Goal: Task Accomplishment & Management: Manage account settings

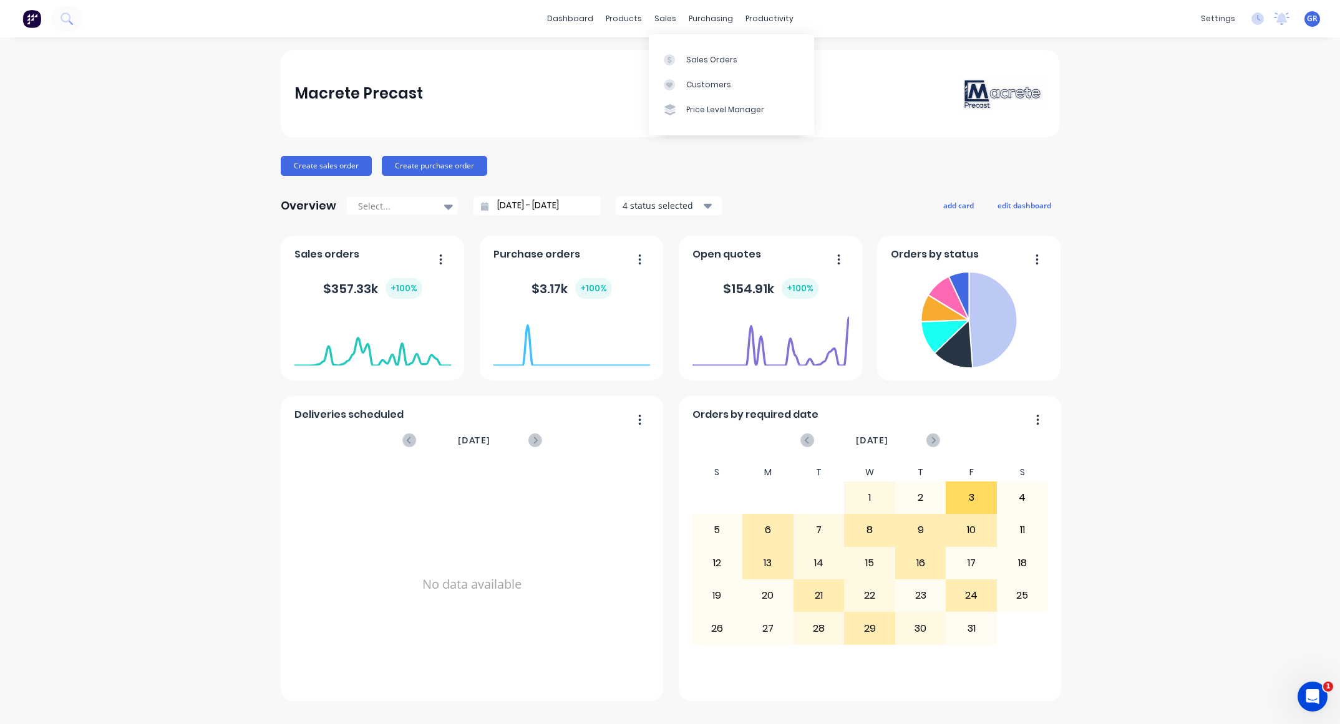
click at [668, 18] on div "sales" at bounding box center [665, 18] width 34 height 19
click at [706, 62] on div "Sales Orders" at bounding box center [711, 59] width 51 height 11
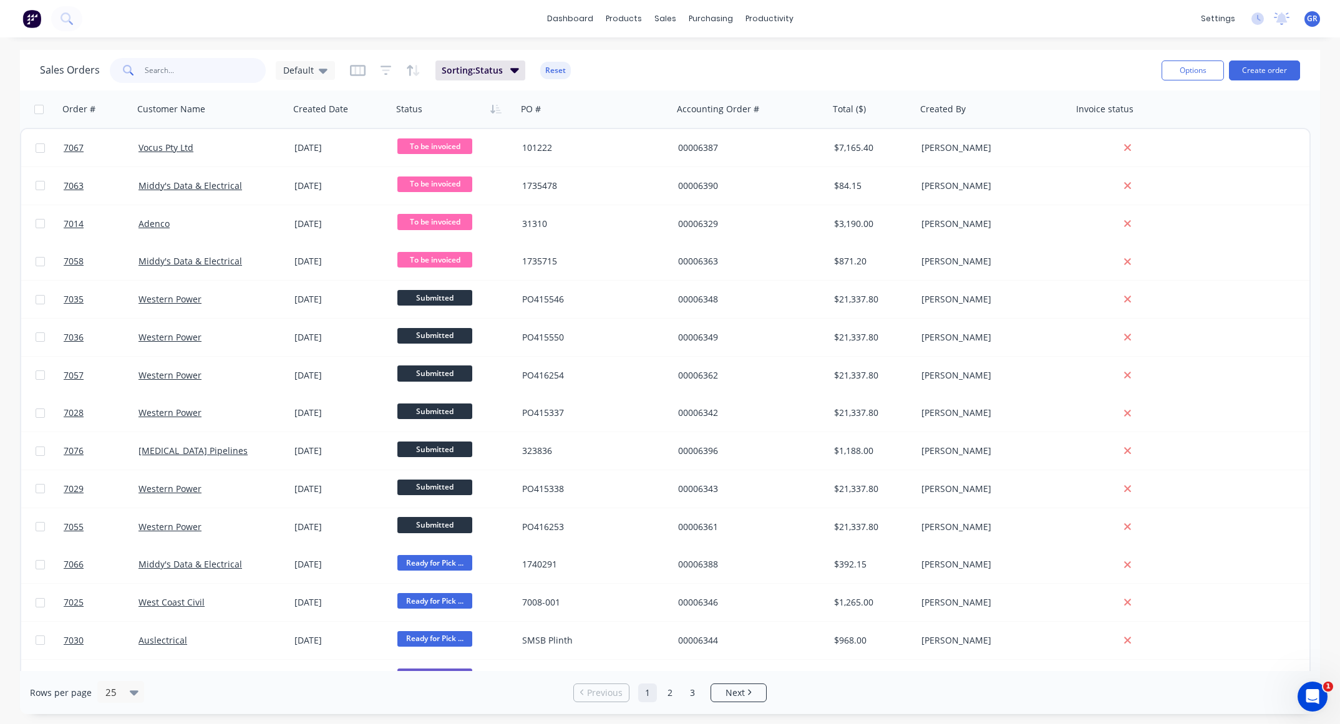
click at [225, 74] on input "text" at bounding box center [206, 70] width 122 height 25
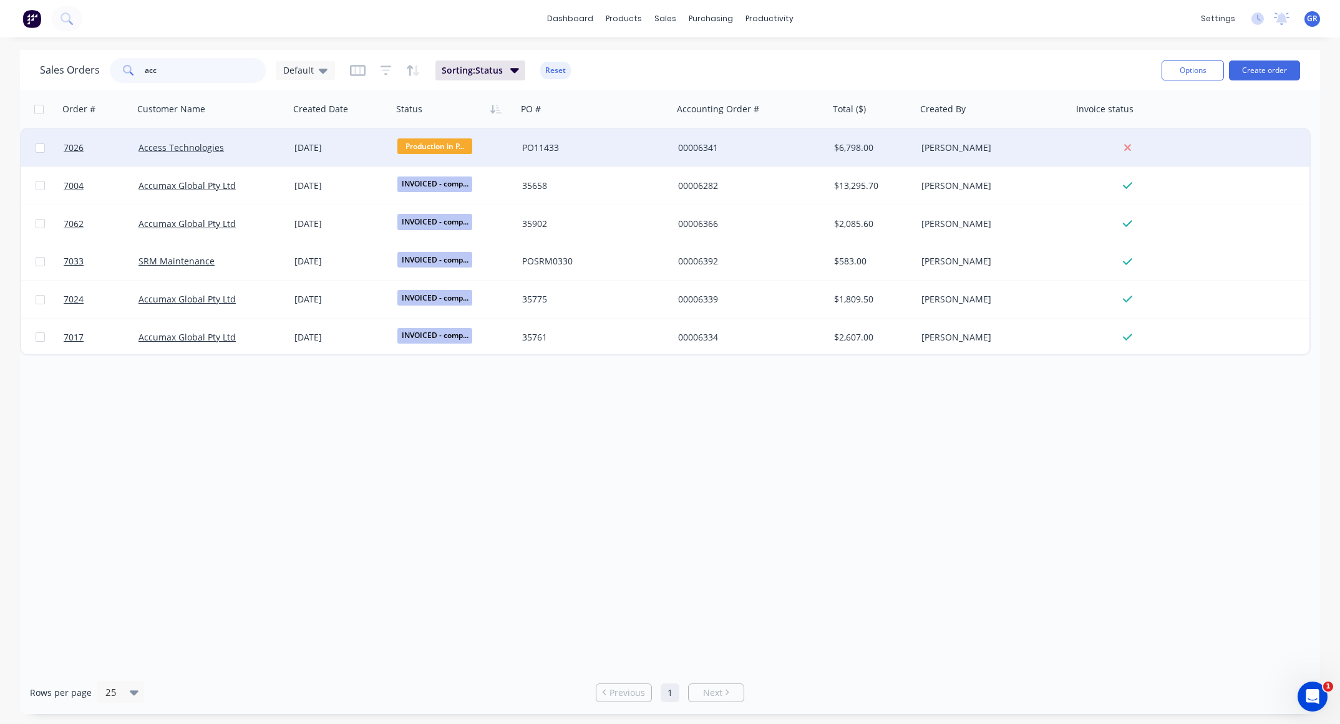
type input "acc"
click at [617, 142] on div "PO11433" at bounding box center [591, 148] width 138 height 12
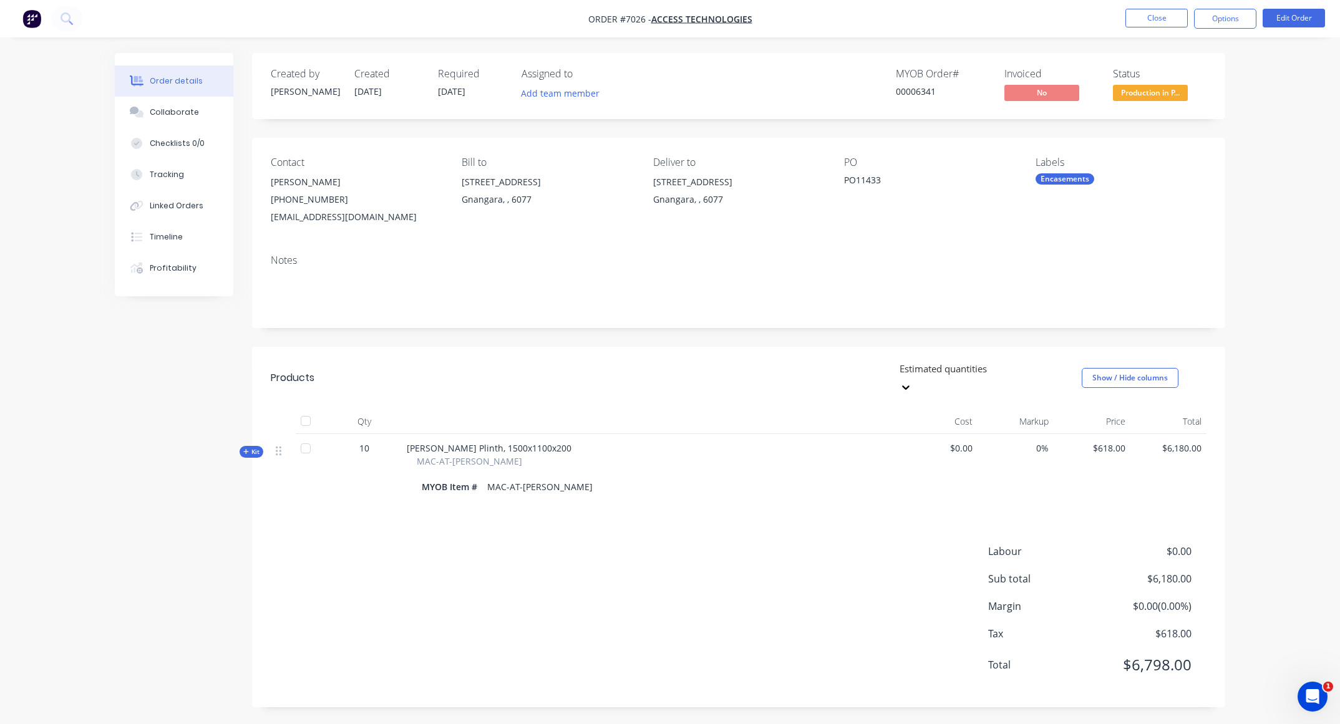
click at [306, 436] on div at bounding box center [305, 448] width 25 height 25
click at [357, 442] on div "10" at bounding box center [364, 448] width 65 height 13
click at [363, 442] on span "10" at bounding box center [364, 448] width 10 height 13
drag, startPoint x: 375, startPoint y: 434, endPoint x: 367, endPoint y: 434, distance: 8.1
click at [374, 442] on div "10" at bounding box center [364, 448] width 65 height 13
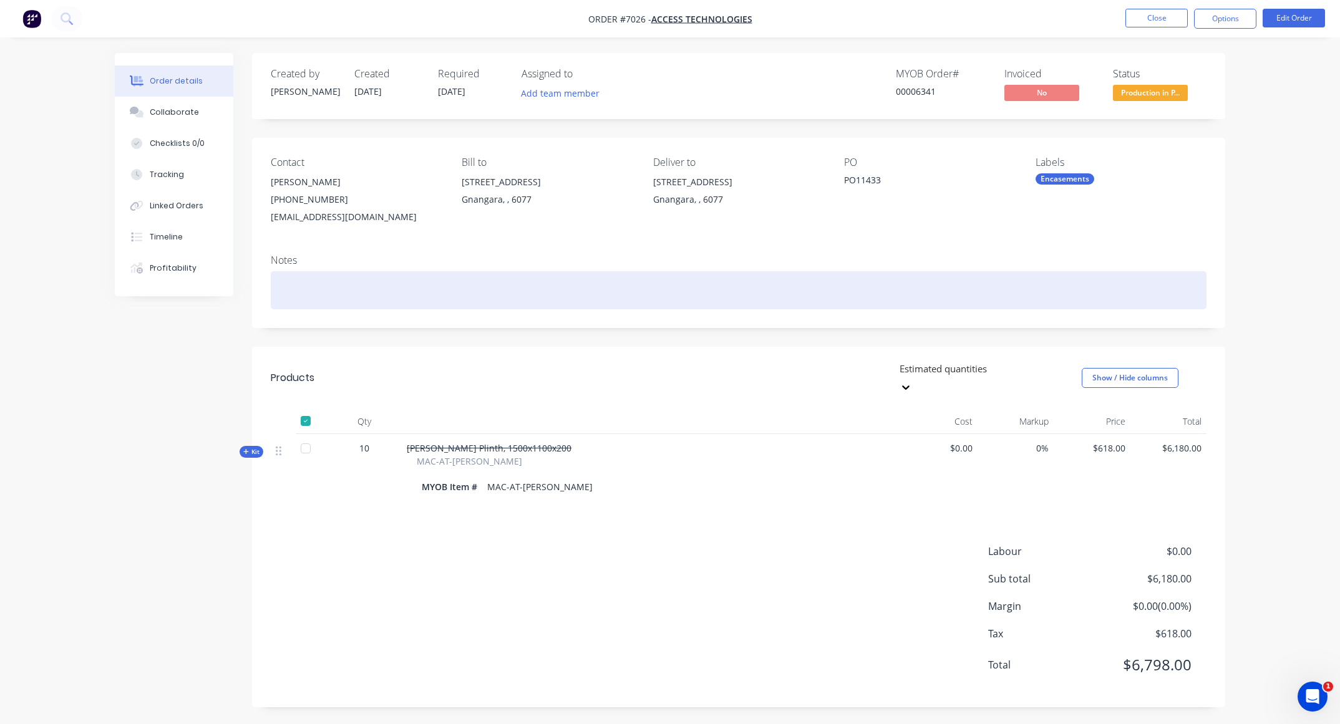
click at [674, 274] on div at bounding box center [739, 290] width 936 height 38
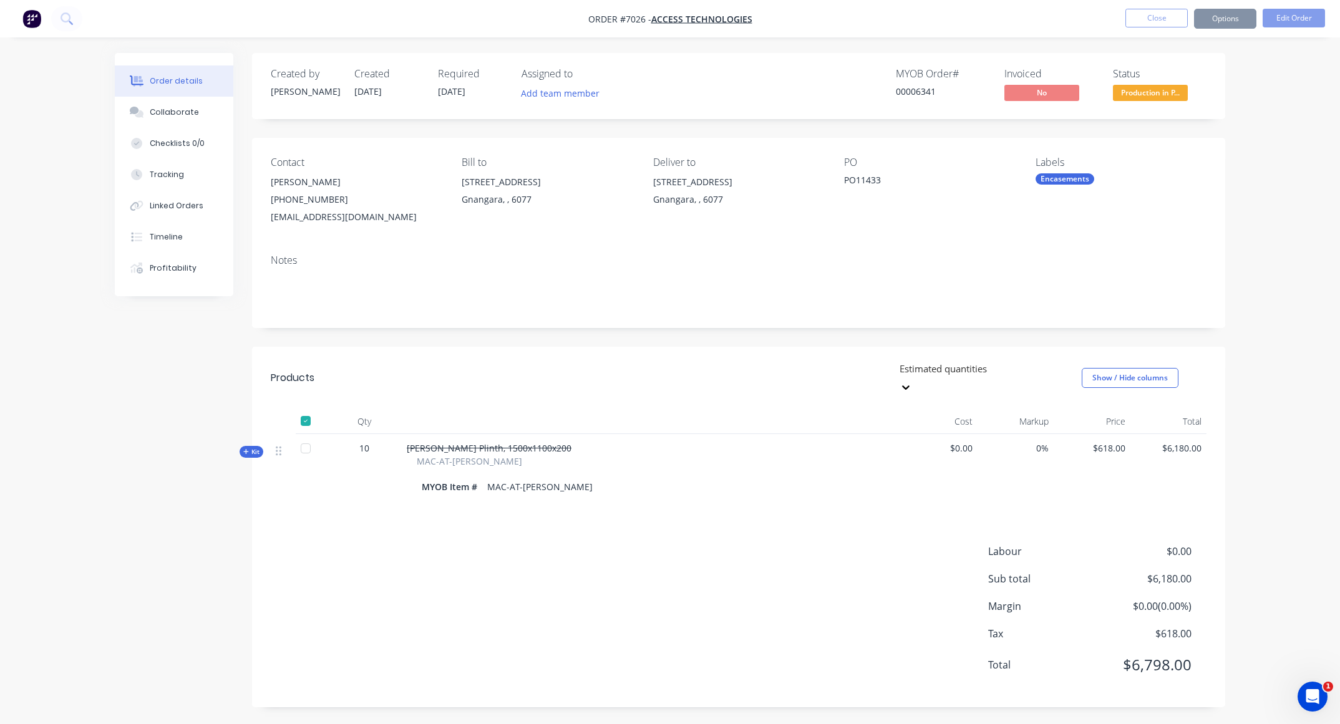
click at [346, 505] on div "Products Estimated quantities Show / Hide columns Qty Cost Markup Price Total K…" at bounding box center [738, 527] width 973 height 361
click at [1158, 95] on span "Production in P..." at bounding box center [1150, 93] width 75 height 16
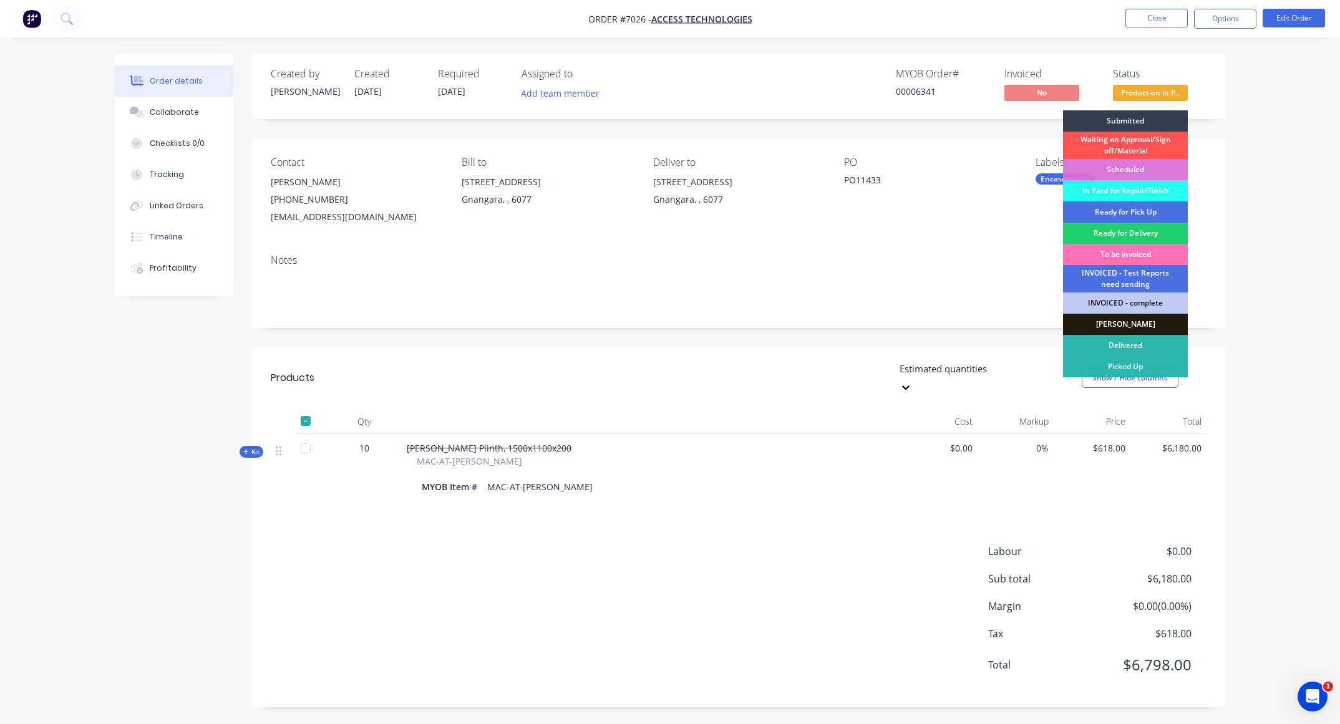
click at [1275, 135] on div "Order details Collaborate Checklists 0/0 Tracking Linked Orders Timeline Profit…" at bounding box center [670, 363] width 1340 height 726
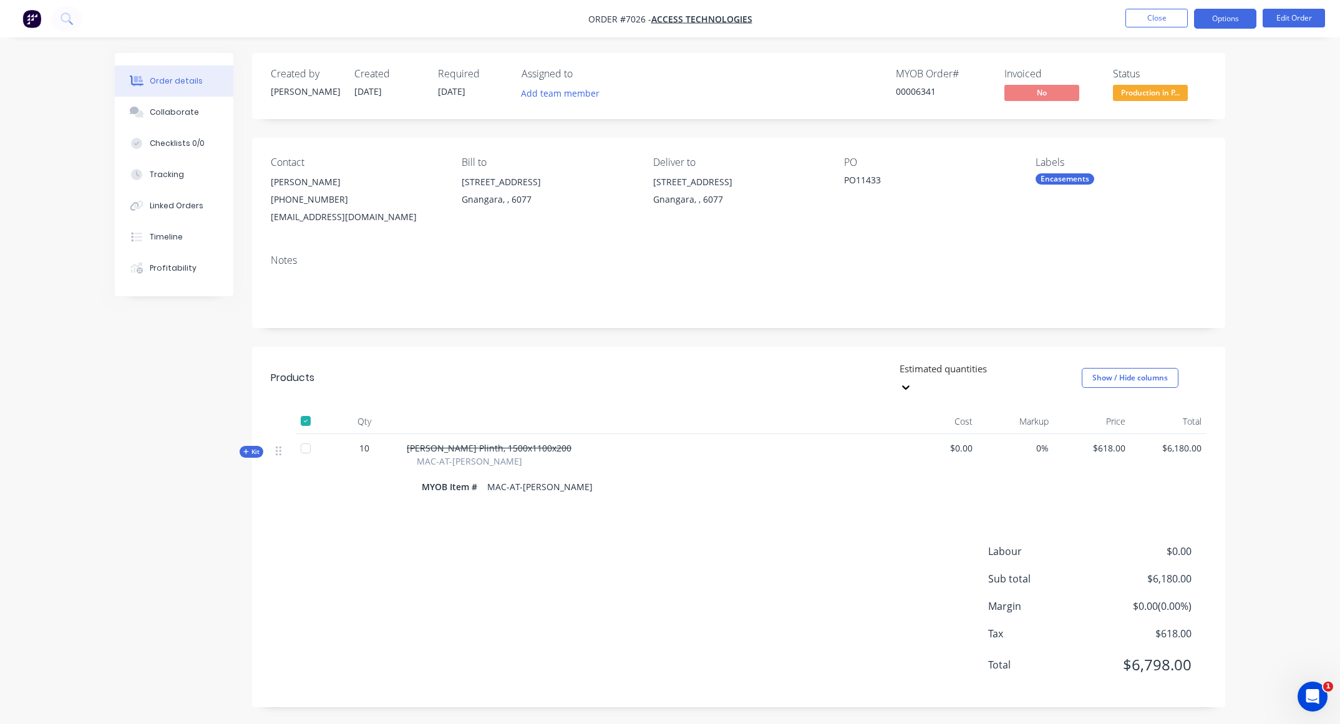
click at [1222, 19] on button "Options" at bounding box center [1225, 19] width 62 height 20
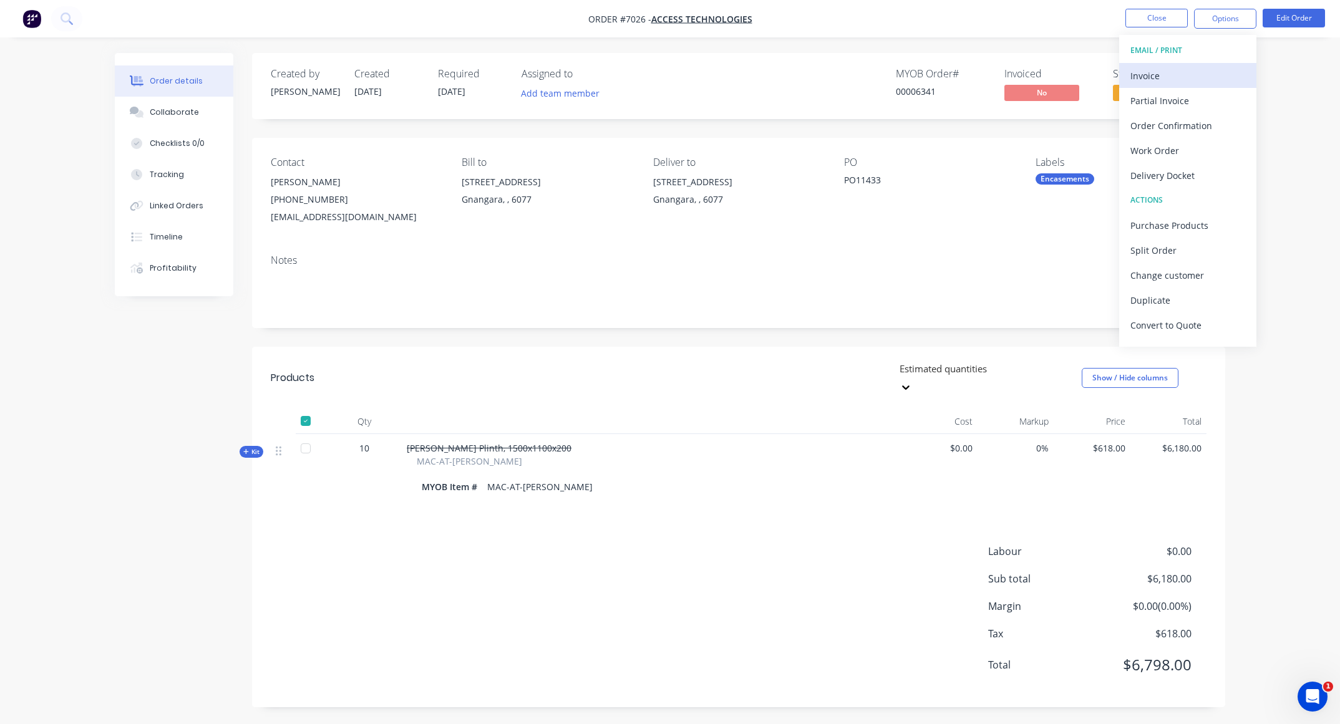
click at [1166, 70] on div "Invoice" at bounding box center [1187, 76] width 115 height 18
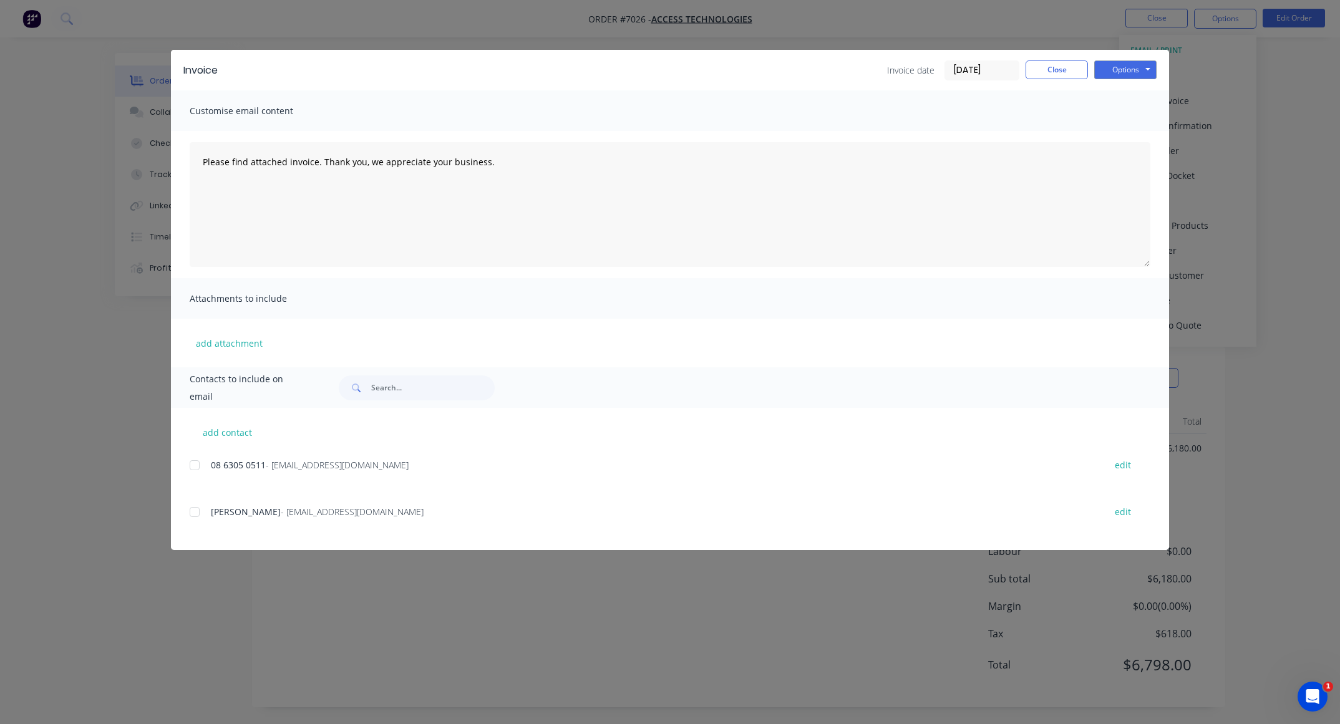
drag, startPoint x: 200, startPoint y: 469, endPoint x: 194, endPoint y: 469, distance: 6.3
click at [196, 469] on div at bounding box center [194, 465] width 25 height 25
click at [1116, 69] on button "Options" at bounding box center [1125, 70] width 62 height 19
click at [1132, 94] on button "Preview" at bounding box center [1134, 92] width 80 height 21
click at [1044, 66] on button "Close" at bounding box center [1057, 70] width 62 height 19
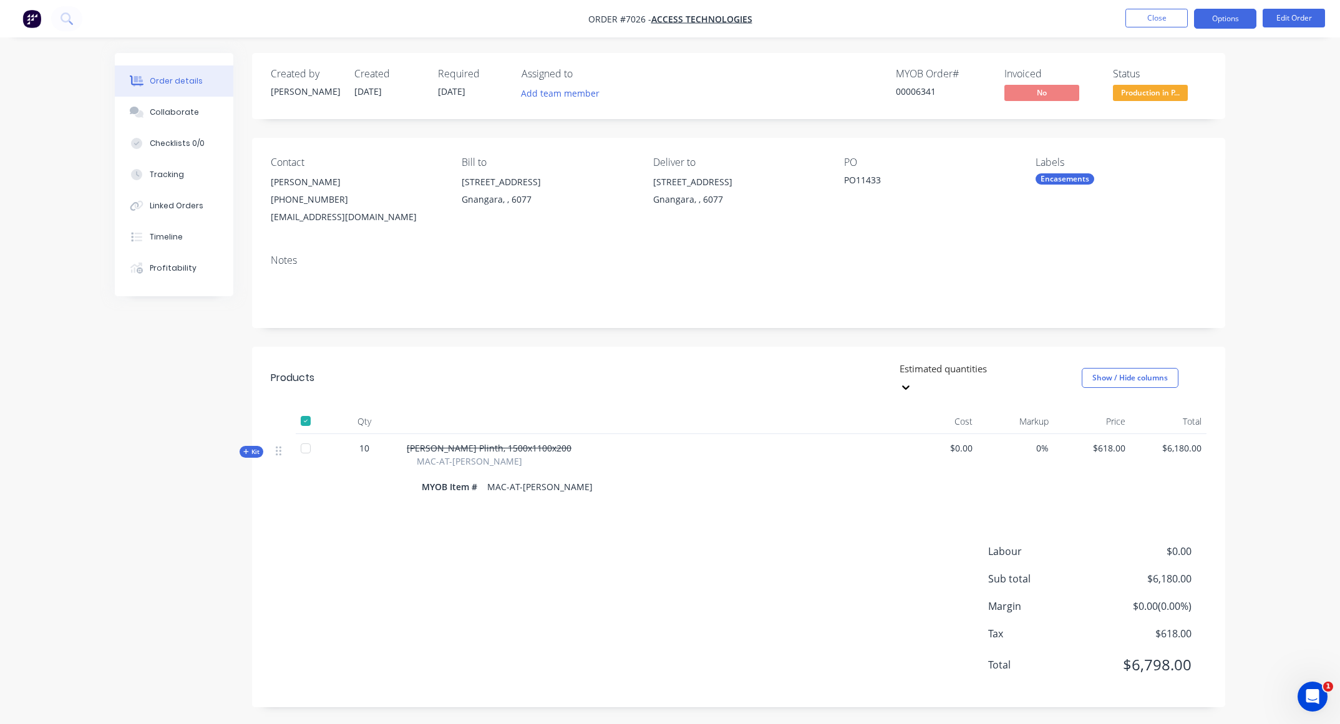
click at [1234, 13] on button "Options" at bounding box center [1225, 19] width 62 height 20
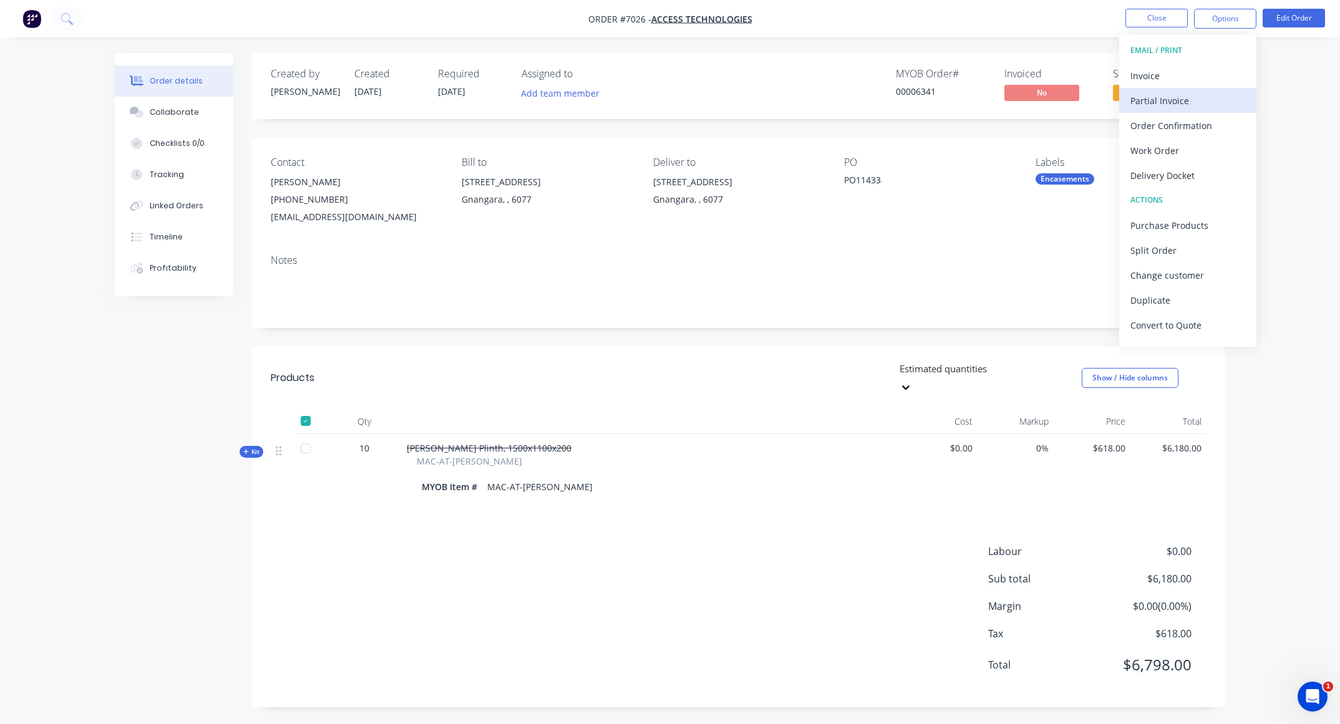
click at [1155, 107] on div "Partial Invoice" at bounding box center [1187, 101] width 115 height 18
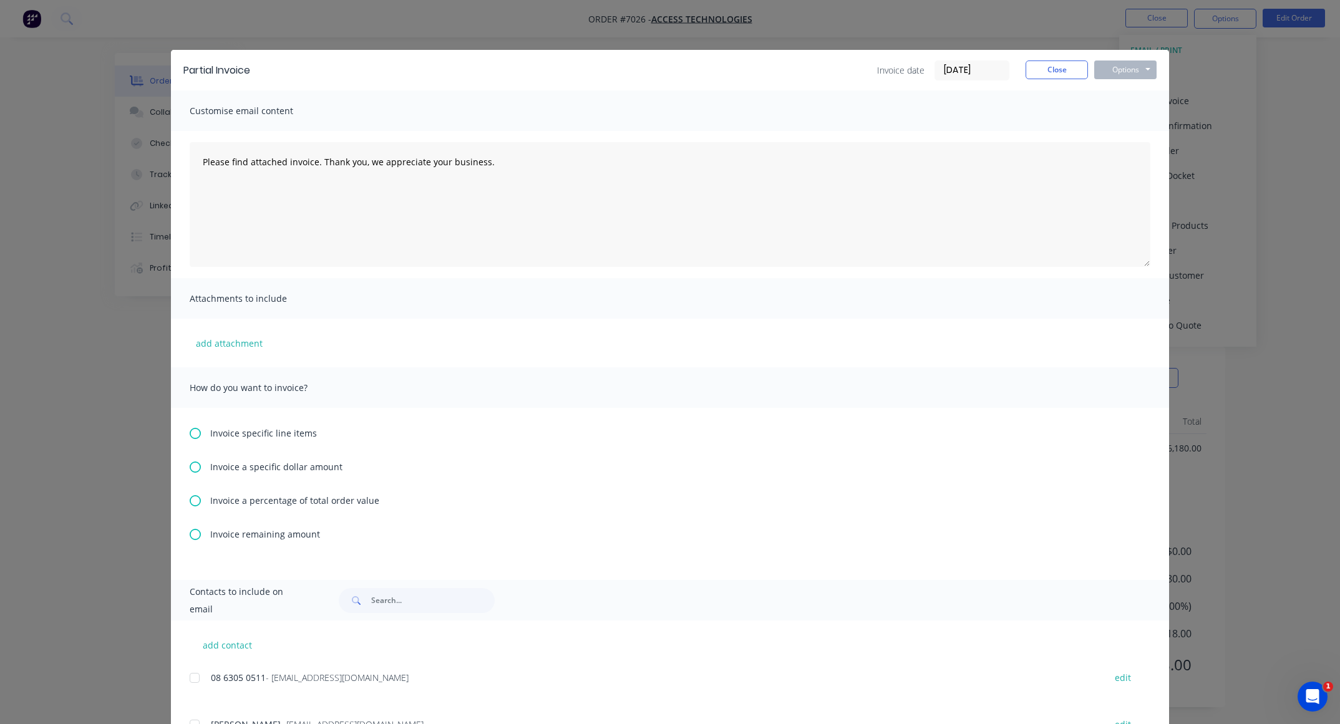
click at [190, 436] on icon at bounding box center [195, 433] width 11 height 11
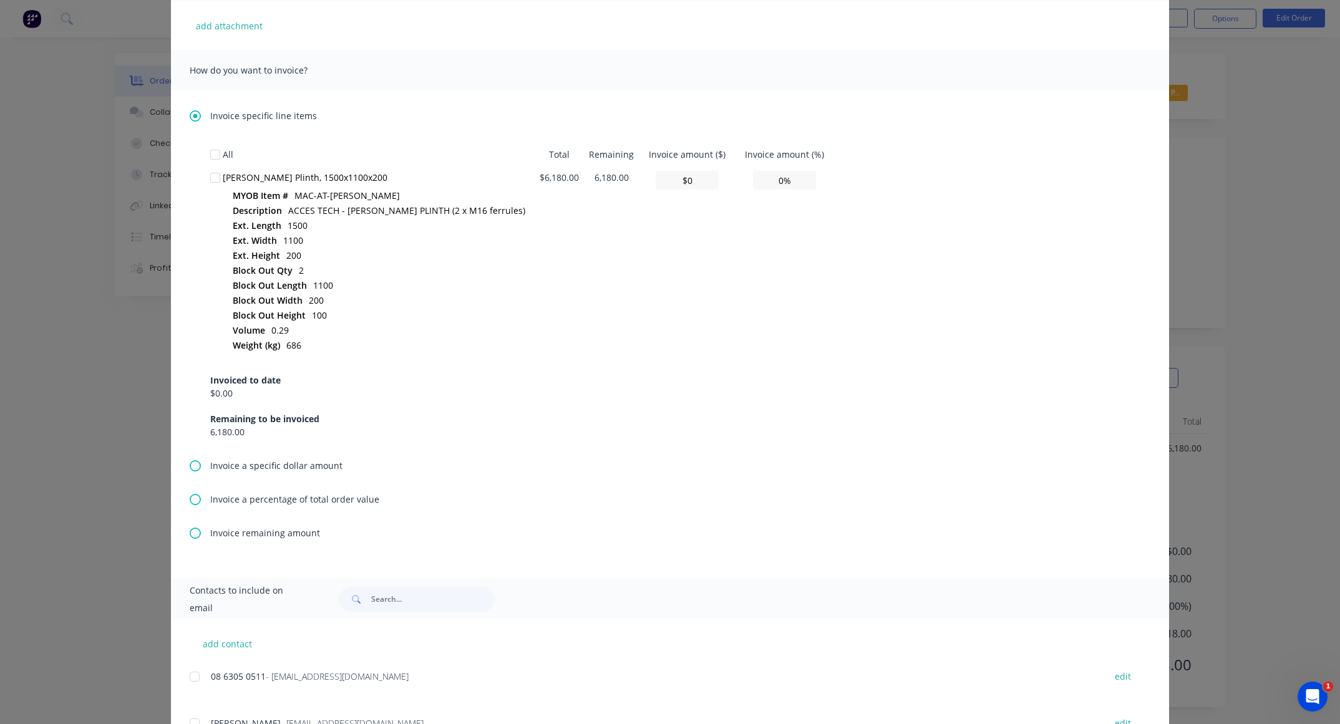
scroll to position [279, 0]
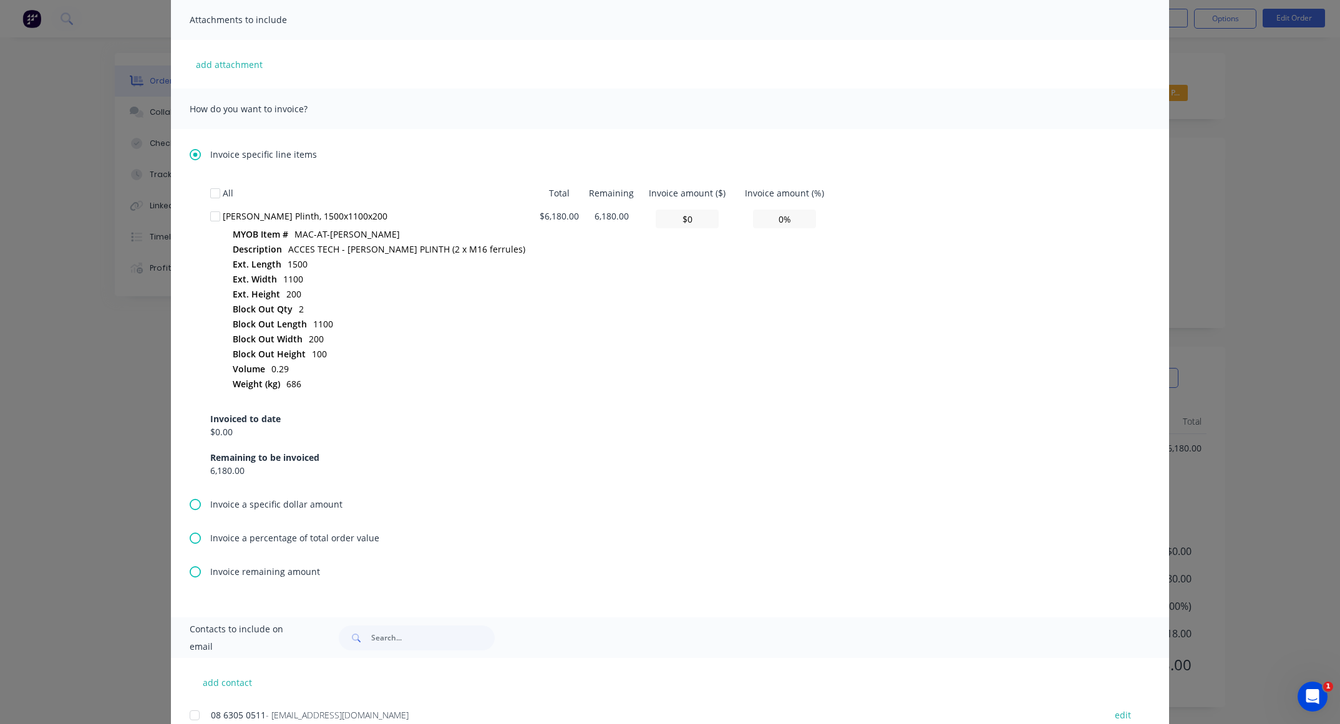
click at [207, 220] on div at bounding box center [215, 216] width 25 height 25
click at [656, 226] on input "$0" at bounding box center [687, 219] width 63 height 19
type input "$1"
type input "0.02%"
type input "$21"
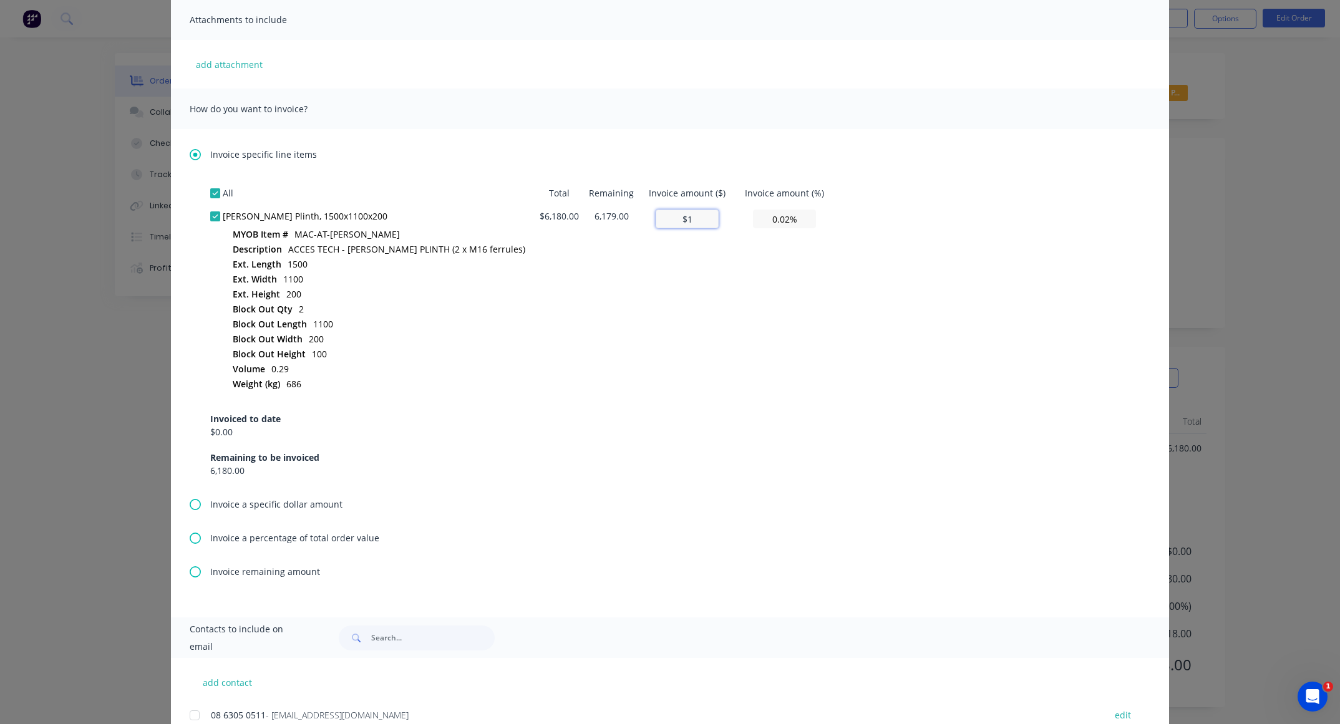
type input "0.34%"
type input "$231"
type input "3.74%"
type input "$21"
type input "0.34%"
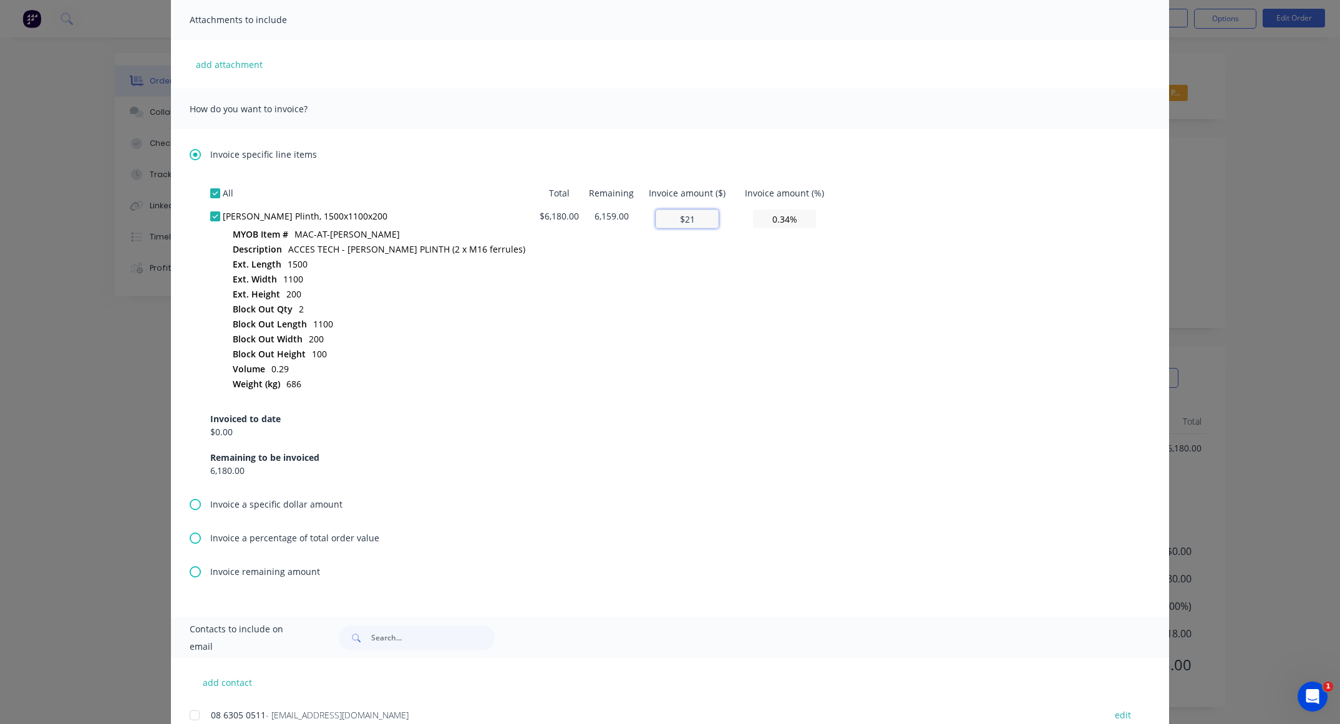
type input "$1"
type input "0.02%"
type input "$12"
type input "0.19%"
type input "$123"
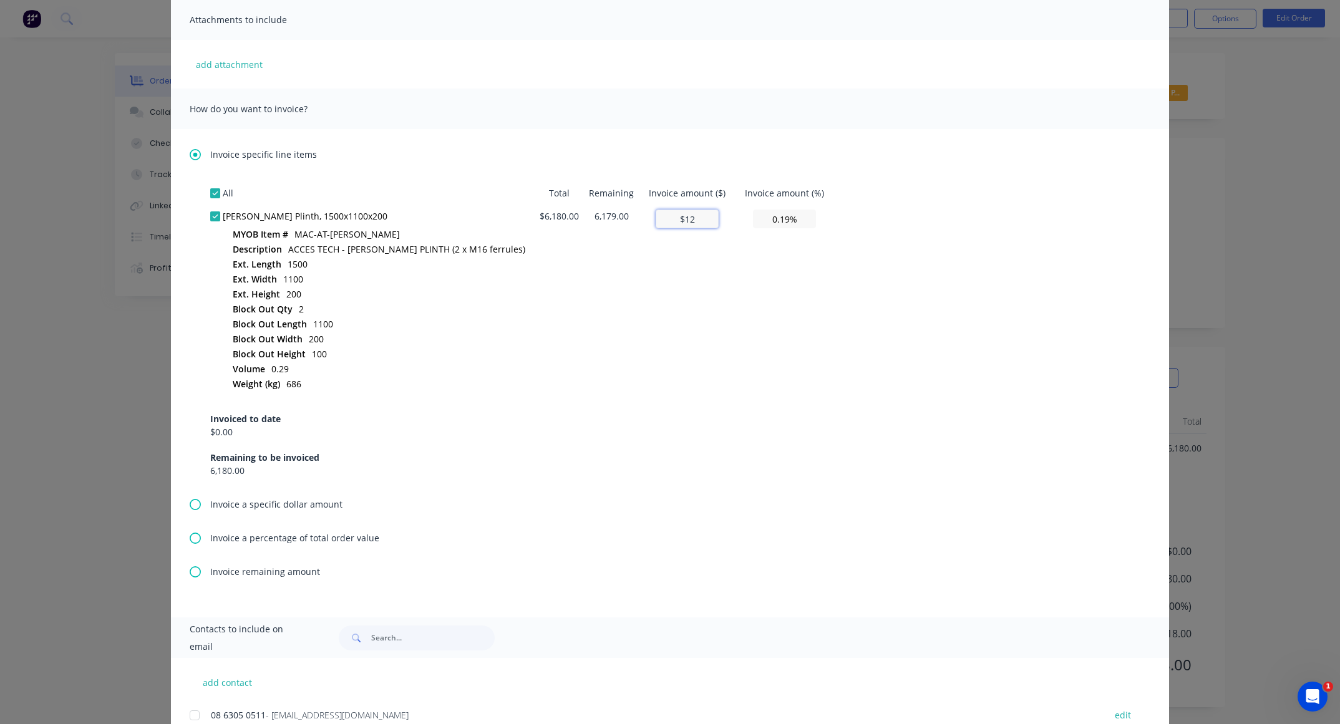
type input "1.99%"
type input "$1,236"
type input "20.00%"
click at [703, 216] on input "$1,236" at bounding box center [687, 219] width 63 height 19
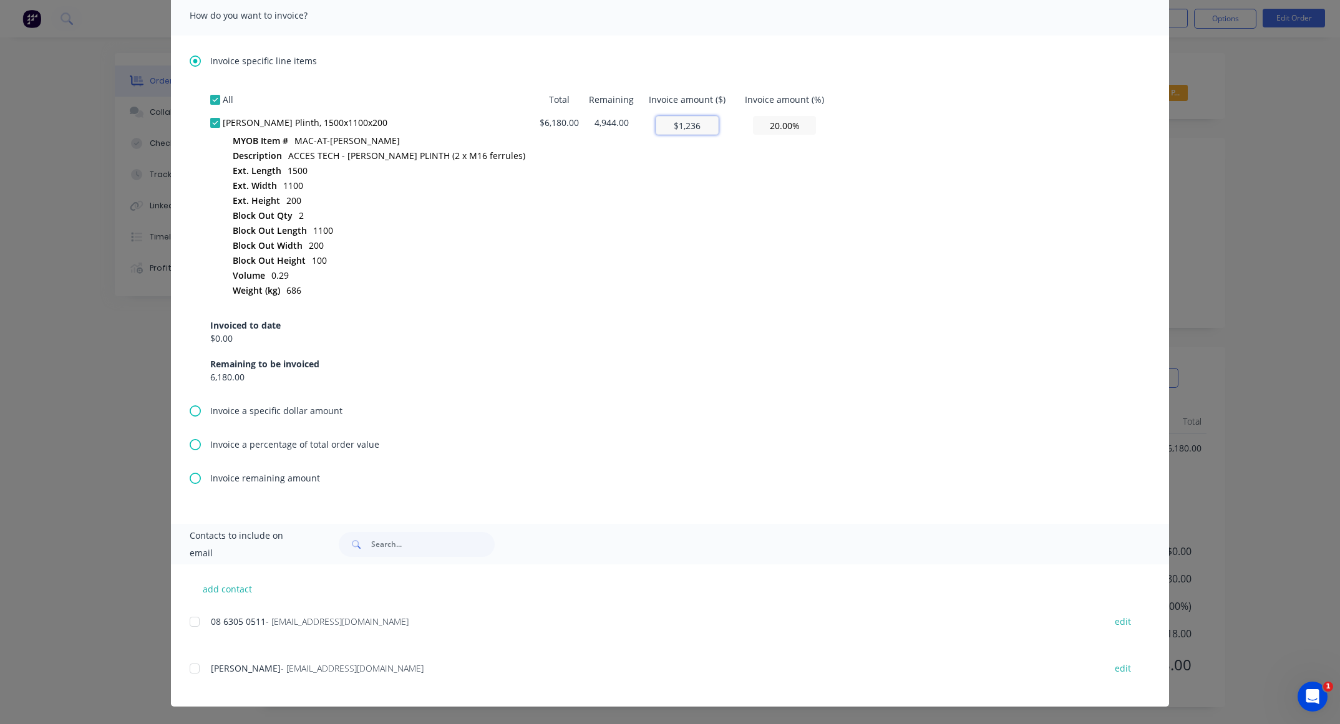
click at [188, 621] on div at bounding box center [194, 621] width 25 height 25
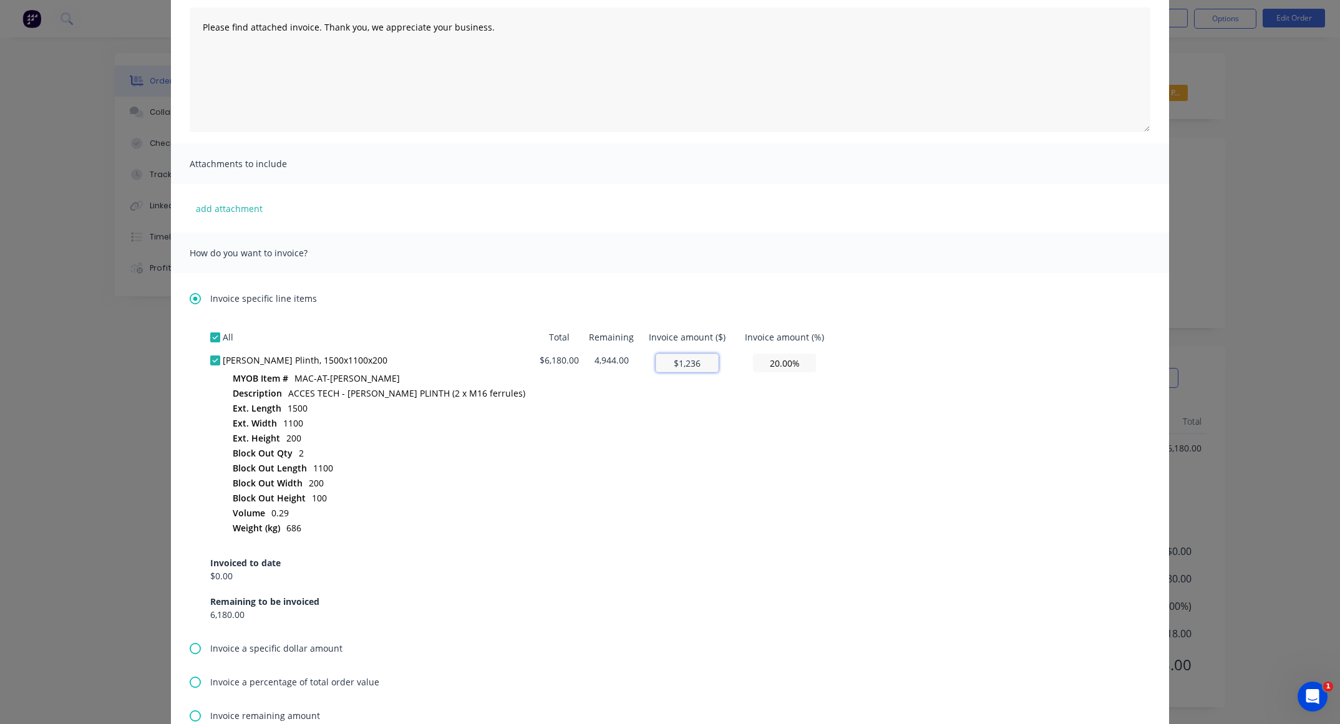
scroll to position [0, 0]
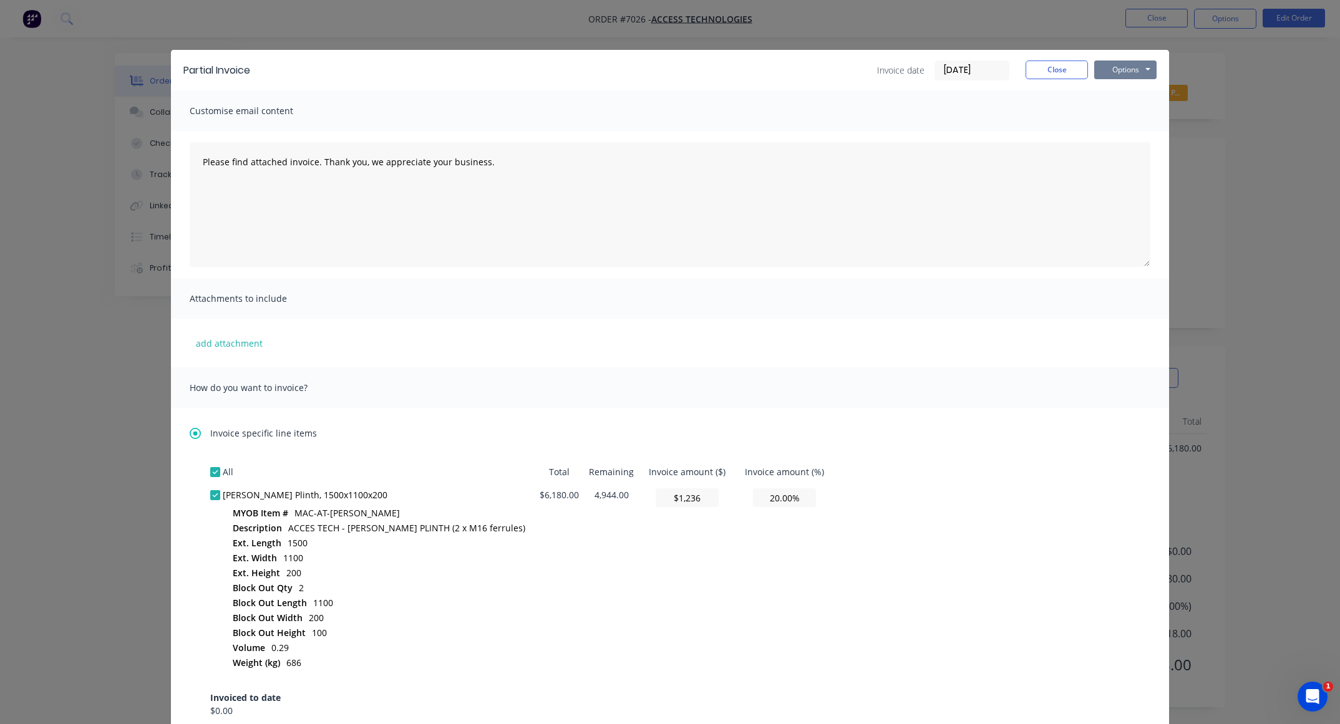
type input "$1,236"
click at [1125, 62] on button "Options" at bounding box center [1125, 70] width 62 height 19
click at [1127, 88] on button "Preview" at bounding box center [1134, 92] width 80 height 21
click at [1054, 74] on button "Close" at bounding box center [1057, 70] width 62 height 19
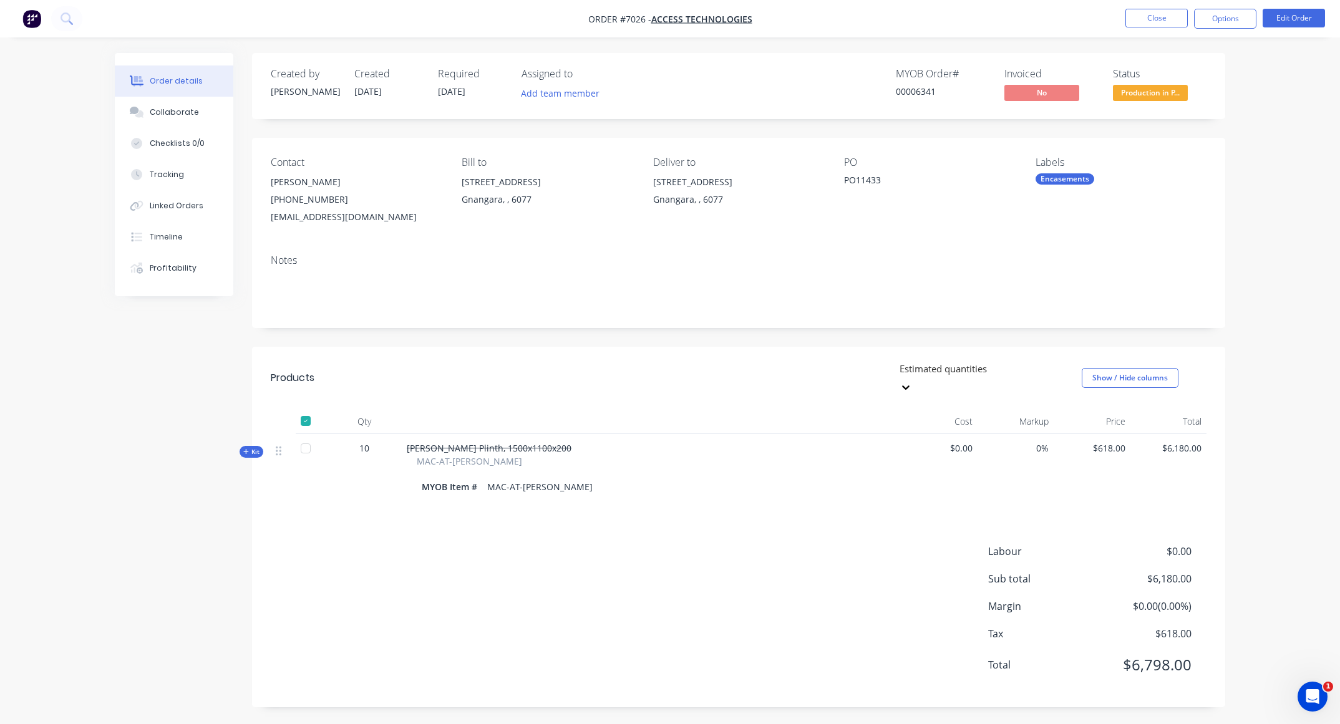
click at [1190, 261] on div "Notes" at bounding box center [739, 261] width 936 height 12
click at [1162, 9] on button "Close" at bounding box center [1156, 18] width 62 height 19
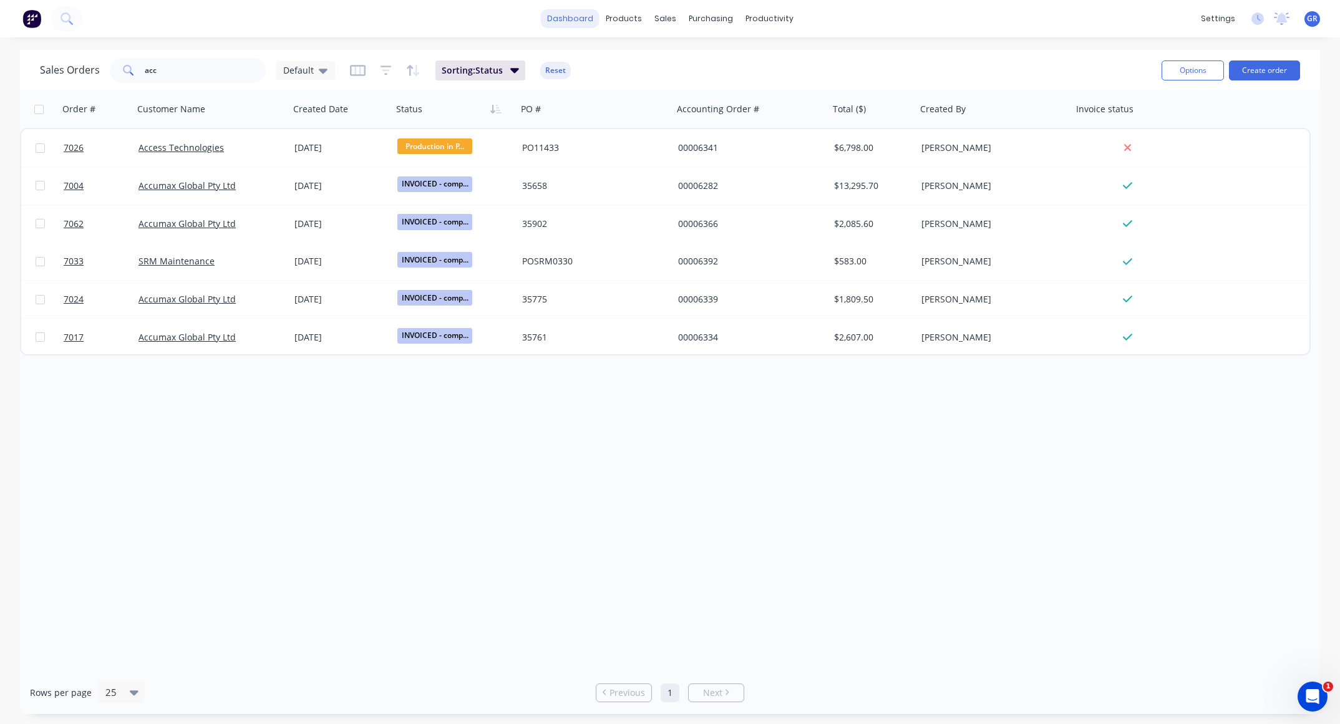
click at [582, 14] on link "dashboard" at bounding box center [570, 18] width 59 height 19
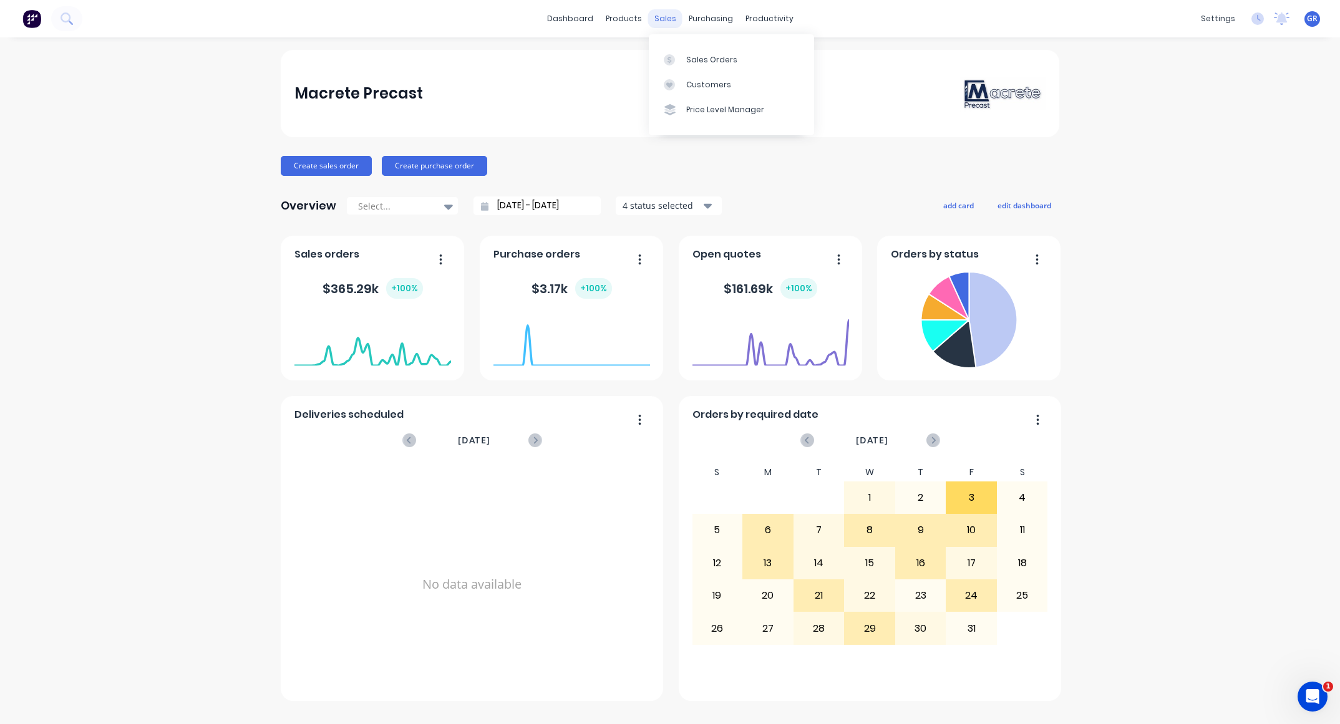
click at [669, 21] on div "sales" at bounding box center [665, 18] width 34 height 19
click at [112, 385] on div "Macrete Precast Create sales order Create purchase order Overview Select... [DA…" at bounding box center [670, 381] width 1340 height 662
click at [1125, 162] on div "Macrete Precast Create sales order Create purchase order Overview Select... [DA…" at bounding box center [670, 381] width 1340 height 662
